Goal: Find specific page/section: Find specific page/section

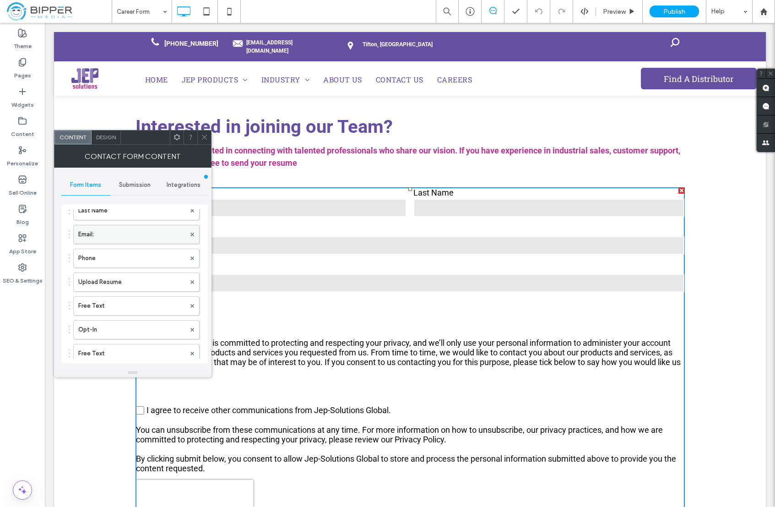
click at [134, 237] on label "Email:" at bounding box center [131, 234] width 107 height 18
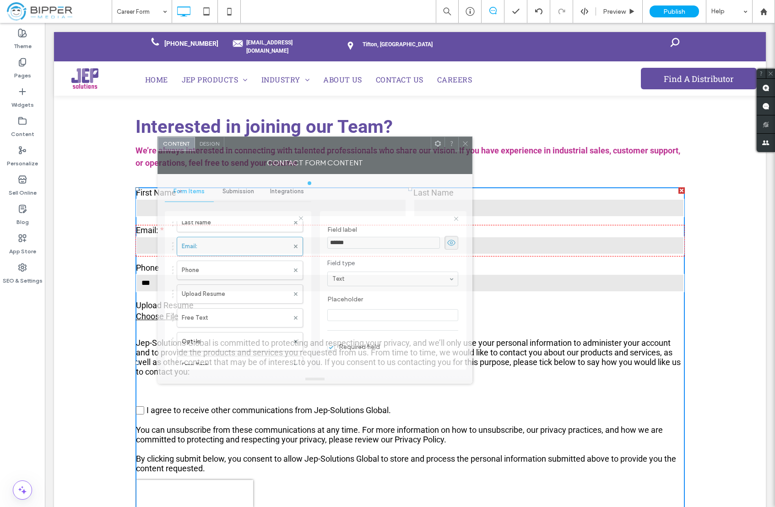
drag, startPoint x: 280, startPoint y: 146, endPoint x: 384, endPoint y: 152, distance: 104.5
click at [383, 152] on div "Contact Form Content" at bounding box center [314, 162] width 315 height 23
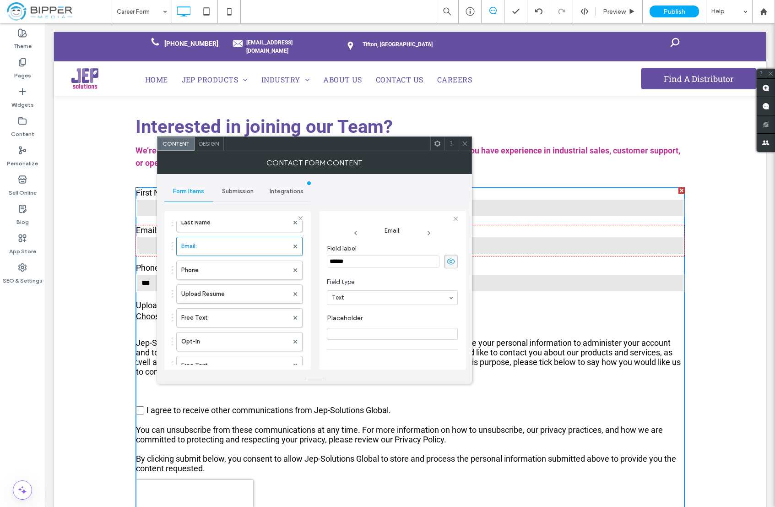
click at [422, 194] on div "**********" at bounding box center [314, 274] width 300 height 200
click at [459, 142] on div at bounding box center [465, 144] width 14 height 14
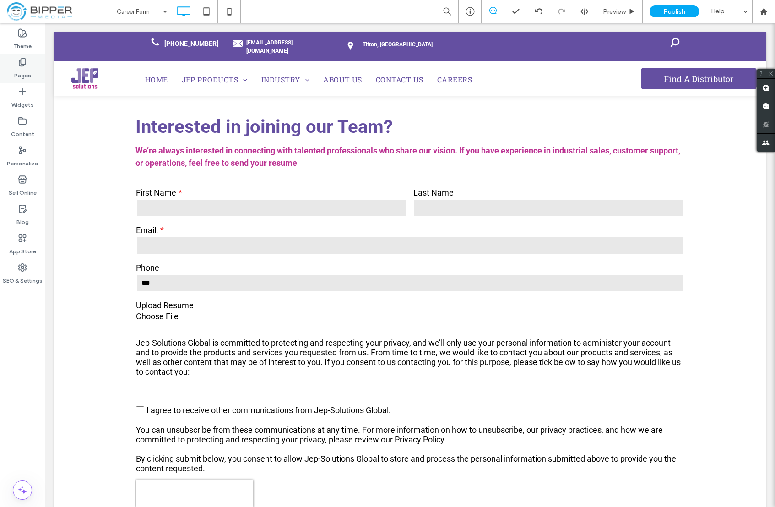
click at [23, 65] on icon at bounding box center [22, 62] width 9 height 9
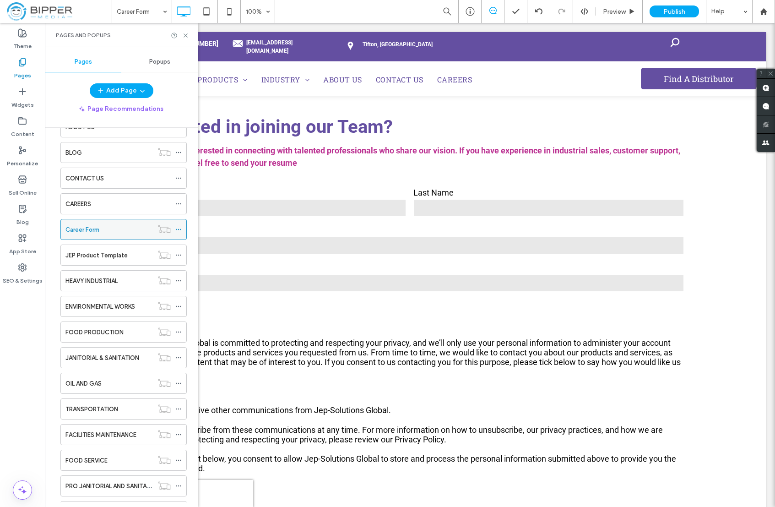
scroll to position [275, 0]
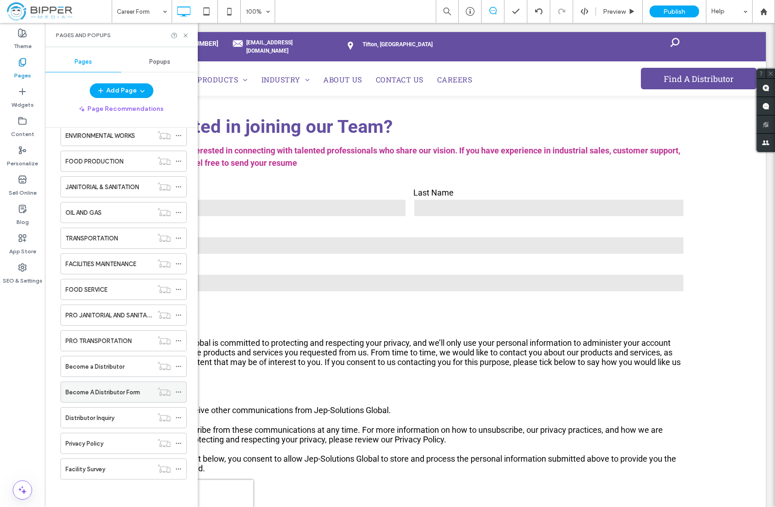
click at [141, 393] on div "Become A Distributor Form" at bounding box center [108, 392] width 87 height 10
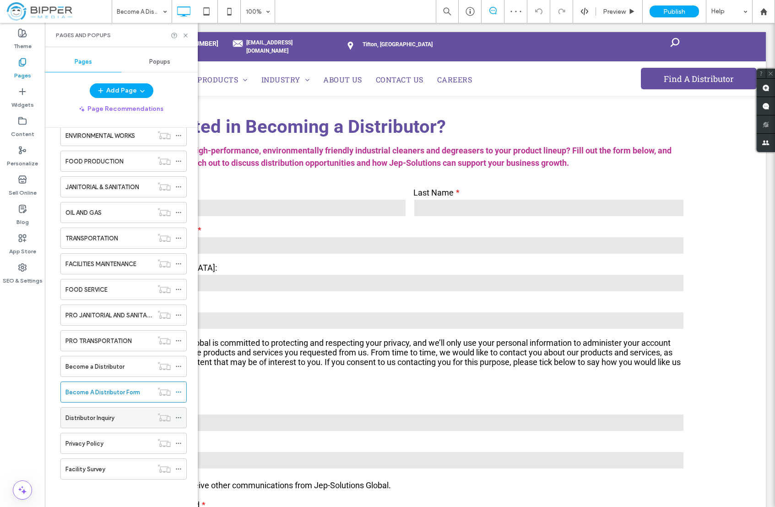
click at [132, 414] on div "Distributor Inquiry" at bounding box center [108, 418] width 87 height 10
click at [186, 33] on icon at bounding box center [185, 35] width 7 height 7
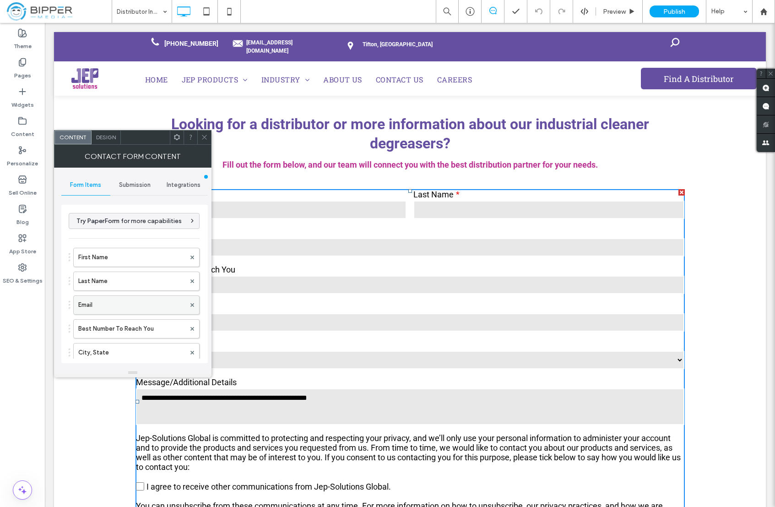
click at [127, 300] on label "Email" at bounding box center [131, 305] width 107 height 18
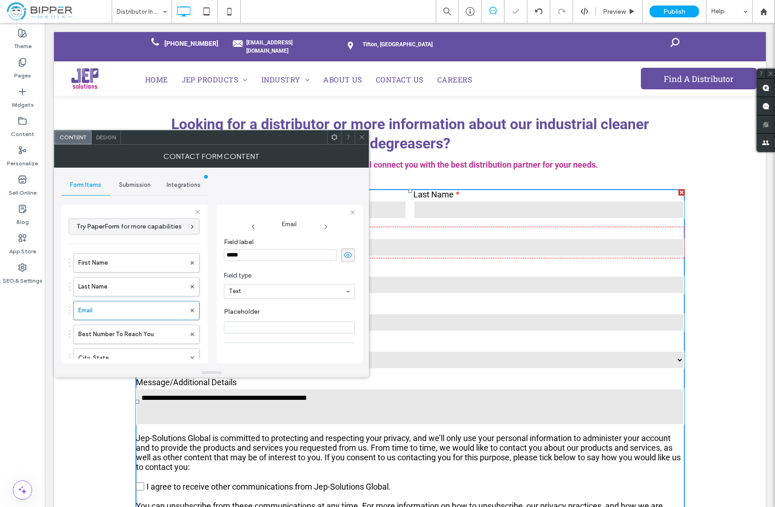
click at [359, 137] on icon at bounding box center [361, 137] width 7 height 7
